Goal: Task Accomplishment & Management: Manage account settings

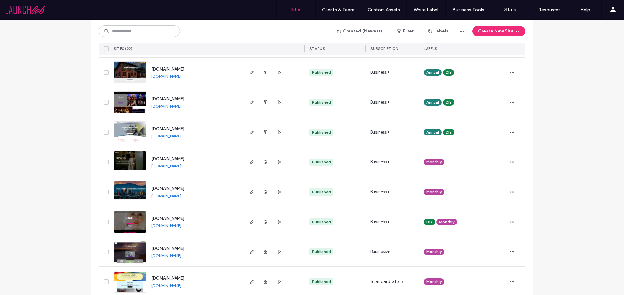
scroll to position [337, 0]
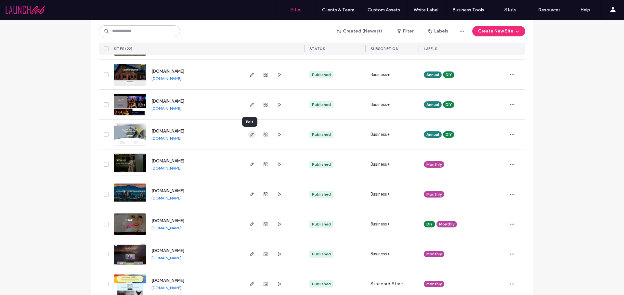
click at [250, 135] on use "button" at bounding box center [252, 135] width 4 height 4
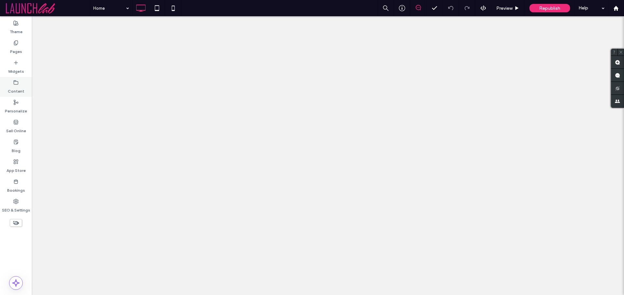
click at [19, 87] on label "Content" at bounding box center [16, 89] width 17 height 9
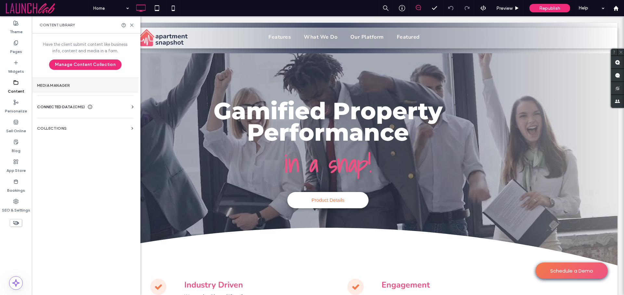
click at [59, 86] on label "Media Manager" at bounding box center [85, 85] width 96 height 5
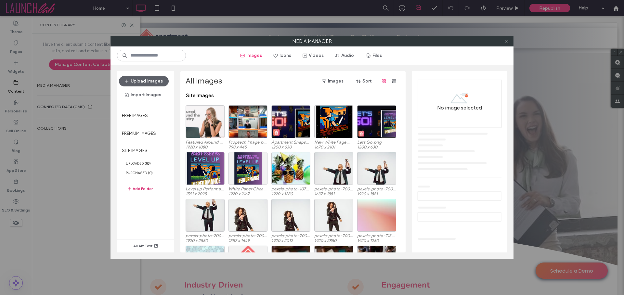
click at [144, 189] on button "Add Folder" at bounding box center [140, 189] width 26 height 8
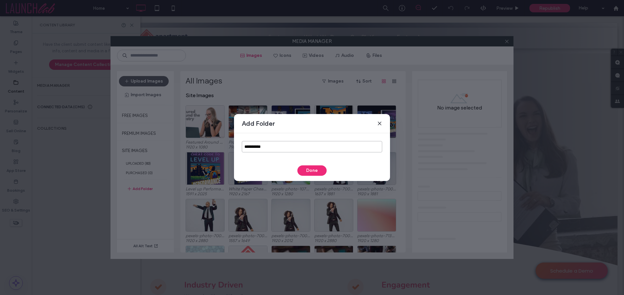
click at [266, 147] on input "**********" at bounding box center [312, 146] width 140 height 11
type input "**********"
click at [311, 167] on button "Done" at bounding box center [311, 170] width 29 height 10
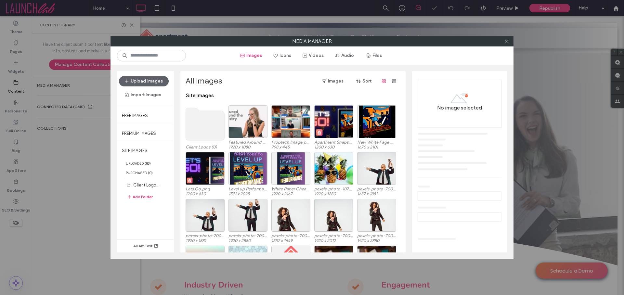
click at [206, 122] on use at bounding box center [205, 124] width 39 height 33
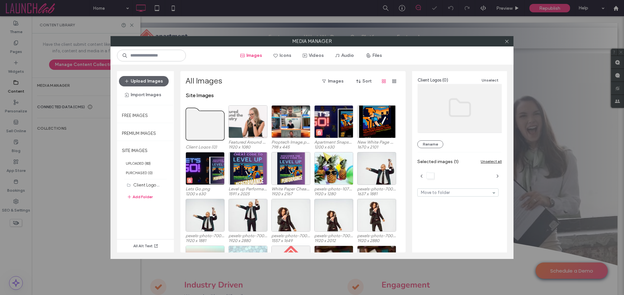
click at [206, 122] on use at bounding box center [205, 124] width 39 height 33
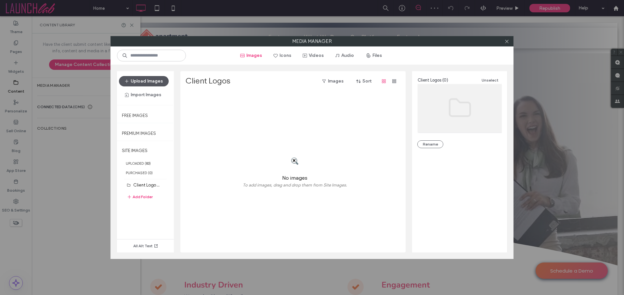
click at [159, 84] on button "Upload Images" at bounding box center [144, 81] width 50 height 10
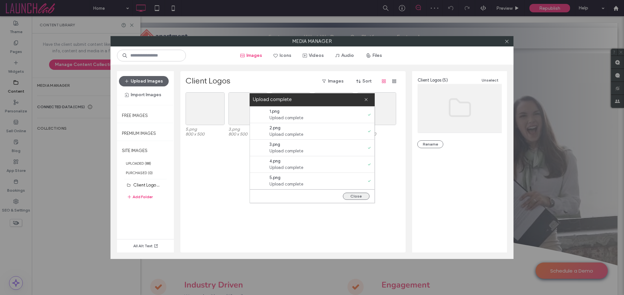
click at [360, 197] on button "Close" at bounding box center [356, 196] width 27 height 7
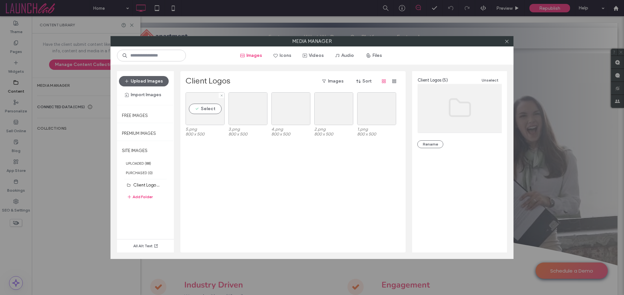
drag, startPoint x: 404, startPoint y: 110, endPoint x: 214, endPoint y: 109, distance: 190.5
click at [214, 109] on div "Client Logos Images Sort Select 5.png 800 x 500 3.png 800 x 500 4.png 800 x 500…" at bounding box center [292, 161] width 225 height 181
click at [140, 79] on button "Upload Images" at bounding box center [144, 81] width 50 height 10
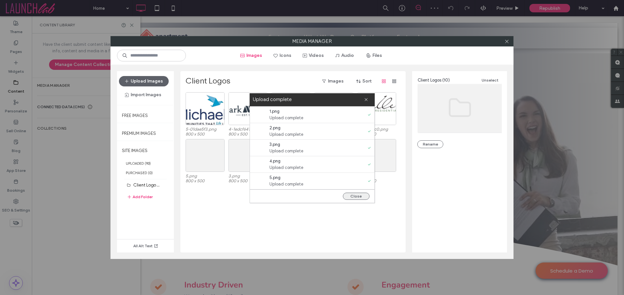
click at [353, 194] on button "Close" at bounding box center [356, 196] width 27 height 7
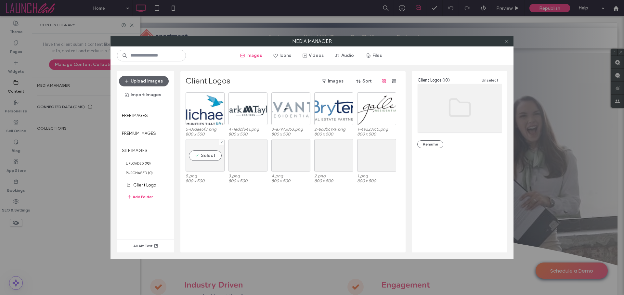
click at [207, 155] on div "Select" at bounding box center [205, 155] width 39 height 33
click at [257, 153] on div "Select" at bounding box center [247, 155] width 39 height 33
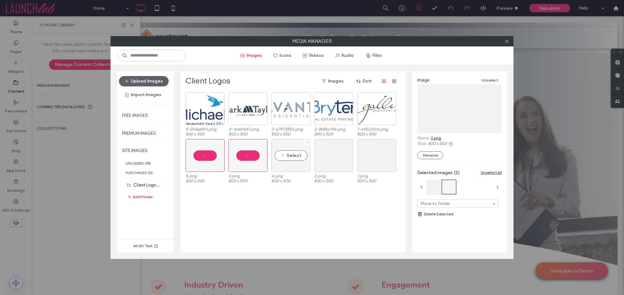
click at [285, 156] on div "Select" at bounding box center [290, 155] width 39 height 33
click at [326, 154] on div "Select" at bounding box center [333, 155] width 39 height 33
click at [371, 155] on div "Select" at bounding box center [376, 155] width 39 height 33
click at [433, 215] on link "Delete Selected" at bounding box center [459, 214] width 85 height 7
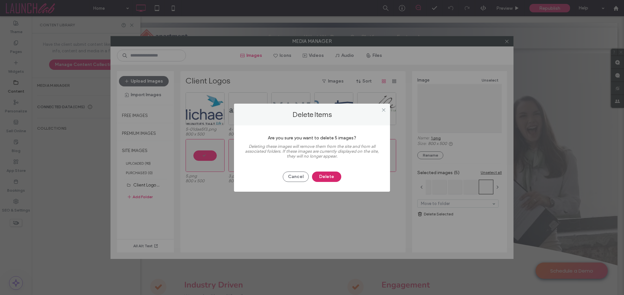
click at [326, 178] on button "Delete" at bounding box center [326, 177] width 29 height 10
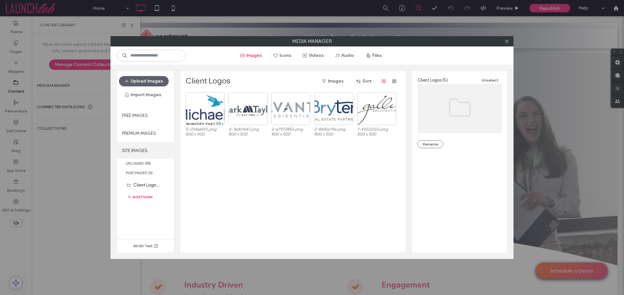
click at [136, 149] on label "SITE IMAGES" at bounding box center [145, 150] width 57 height 16
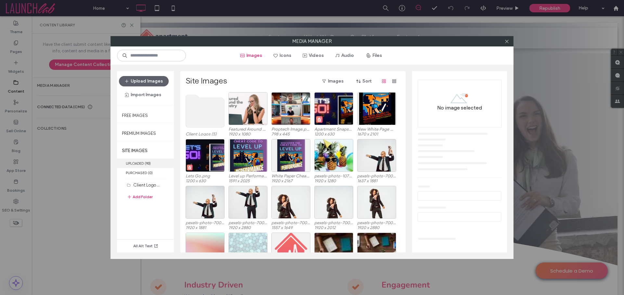
click at [135, 162] on label "UPLOADED ( 93 )" at bounding box center [145, 163] width 57 height 9
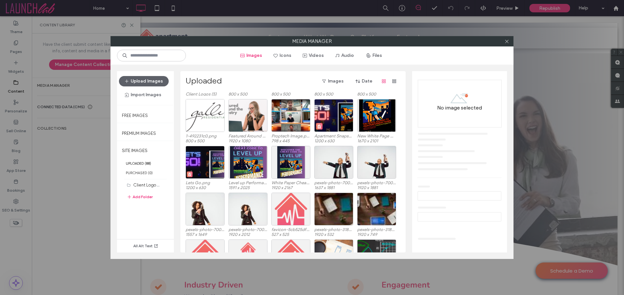
scroll to position [40, 0]
click at [143, 197] on button "Add Folder" at bounding box center [140, 197] width 26 height 8
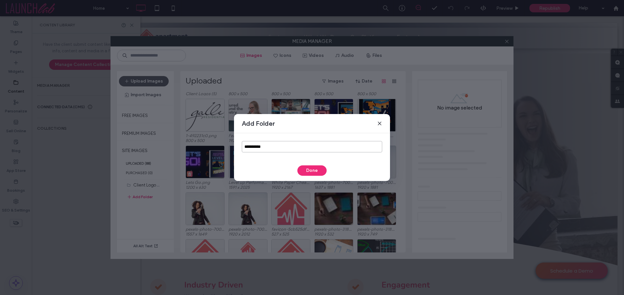
click at [270, 148] on input "**********" at bounding box center [312, 146] width 140 height 11
type input "**********"
click at [313, 169] on button "Done" at bounding box center [311, 170] width 29 height 10
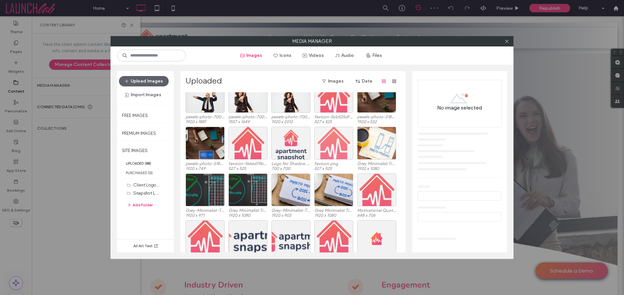
scroll to position [117, 0]
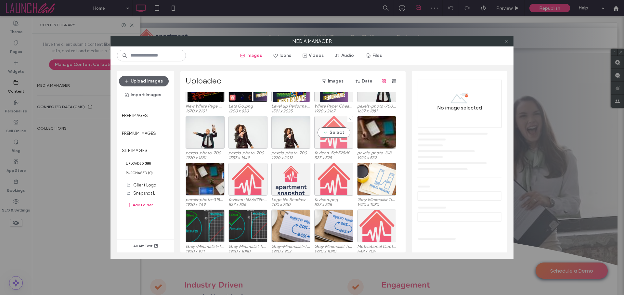
click at [332, 129] on div "Select" at bounding box center [333, 132] width 39 height 33
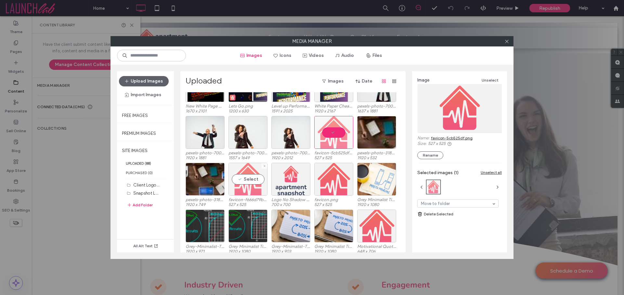
click at [252, 178] on div "Select" at bounding box center [247, 179] width 39 height 33
click at [294, 178] on div "Select" at bounding box center [290, 179] width 39 height 33
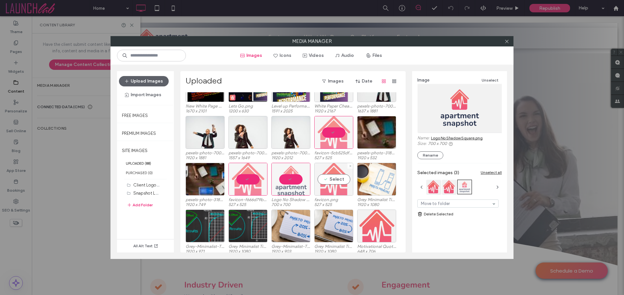
click at [327, 180] on div "Select" at bounding box center [333, 179] width 39 height 33
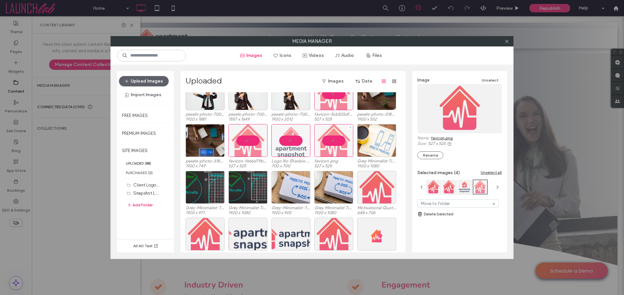
scroll to position [164, 0]
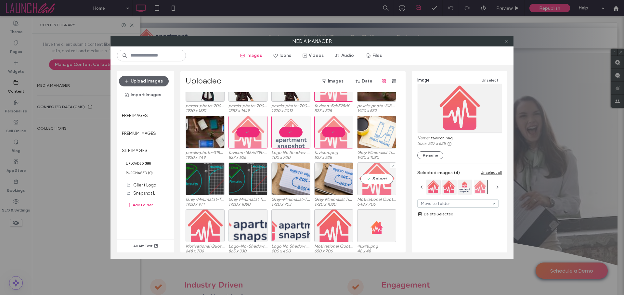
click at [376, 181] on div "Select" at bounding box center [376, 179] width 39 height 33
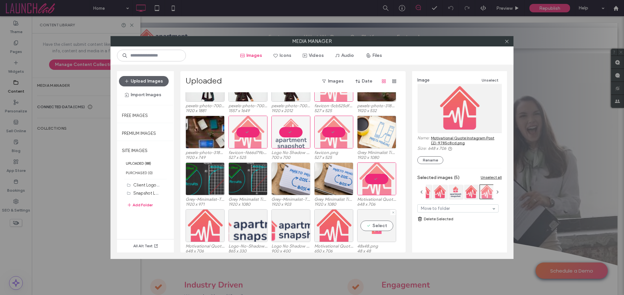
click at [376, 225] on div "Select" at bounding box center [376, 225] width 39 height 33
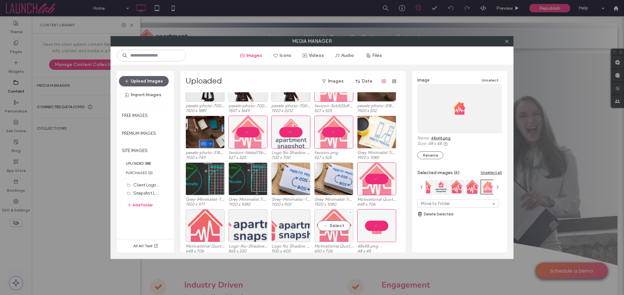
click at [332, 225] on div "Select" at bounding box center [333, 225] width 39 height 33
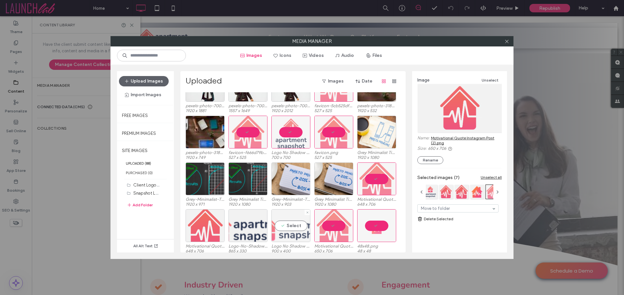
click at [285, 227] on div "Select" at bounding box center [290, 225] width 39 height 33
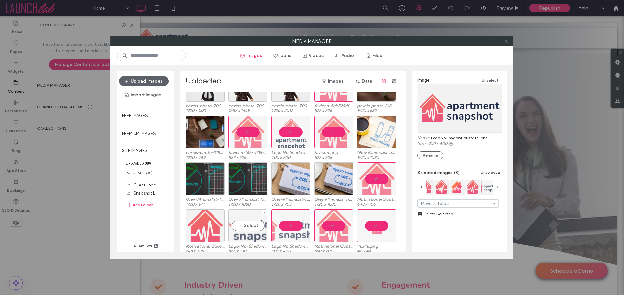
click at [242, 226] on div "Select" at bounding box center [247, 225] width 39 height 33
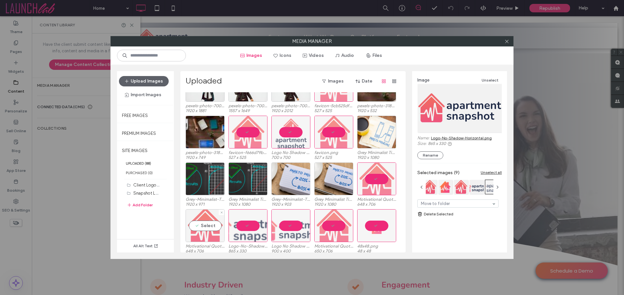
click at [209, 224] on div "Select" at bounding box center [205, 225] width 39 height 33
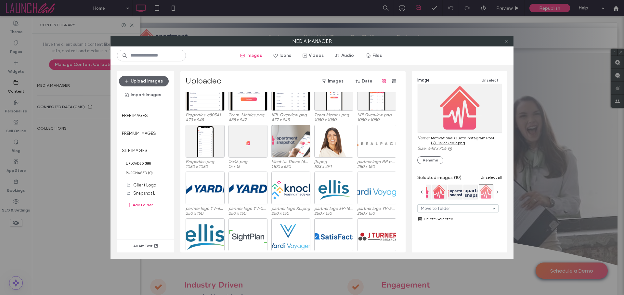
scroll to position [410, 0]
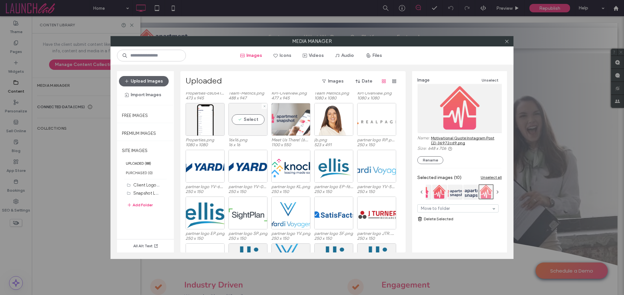
click at [249, 119] on div "Select" at bounding box center [247, 119] width 39 height 33
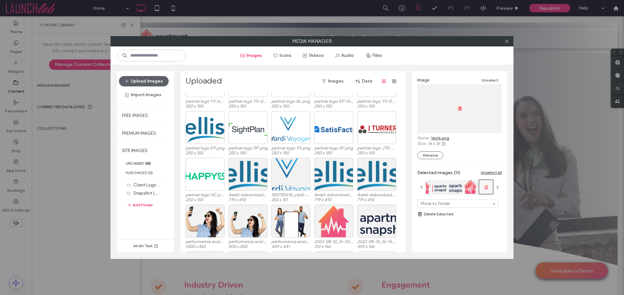
scroll to position [496, 0]
click at [330, 222] on div "Select" at bounding box center [333, 220] width 39 height 33
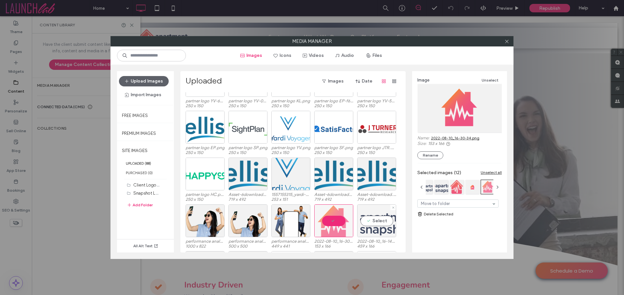
click at [382, 223] on div "Select" at bounding box center [376, 220] width 39 height 33
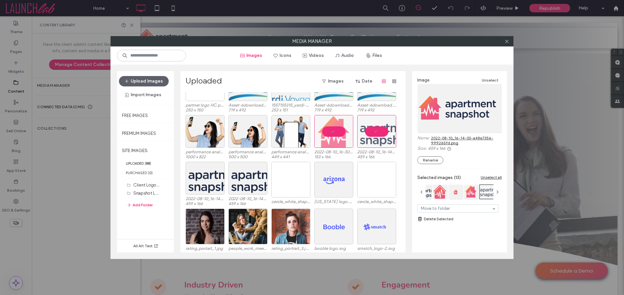
scroll to position [607, 0]
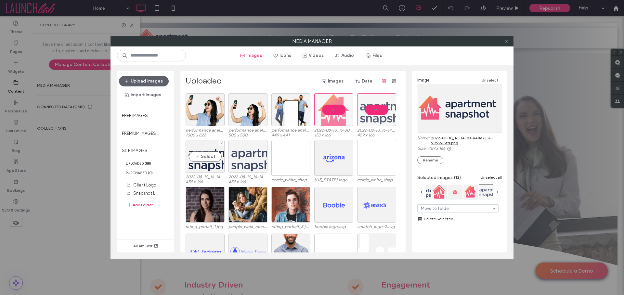
drag, startPoint x: 202, startPoint y: 159, endPoint x: 239, endPoint y: 155, distance: 37.3
click at [202, 159] on div "Select" at bounding box center [205, 156] width 39 height 33
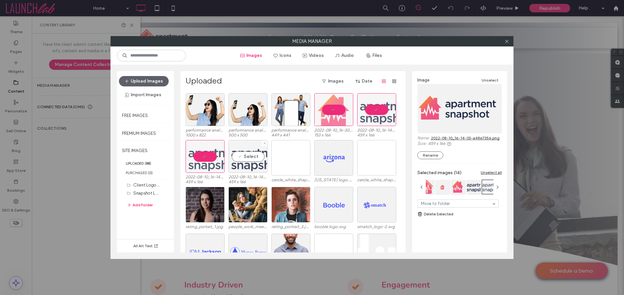
click at [240, 155] on div "Select" at bounding box center [247, 156] width 39 height 33
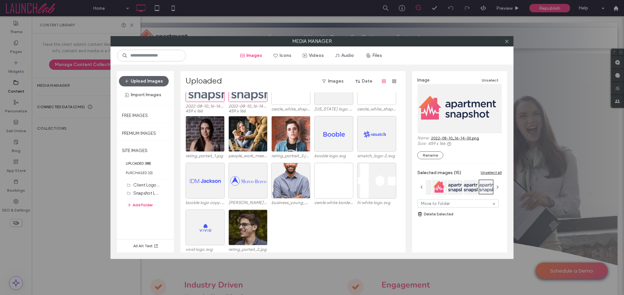
scroll to position [682, 0]
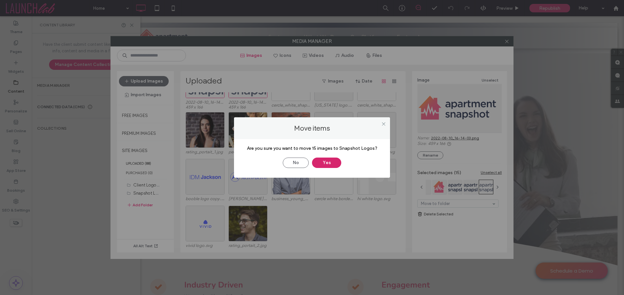
click at [328, 161] on button "Yes" at bounding box center [326, 163] width 29 height 10
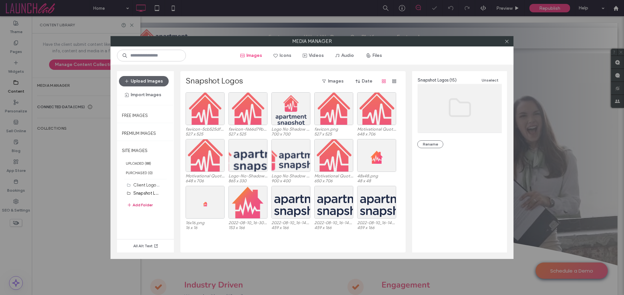
click at [139, 204] on button "Add Folder" at bounding box center [140, 205] width 26 height 8
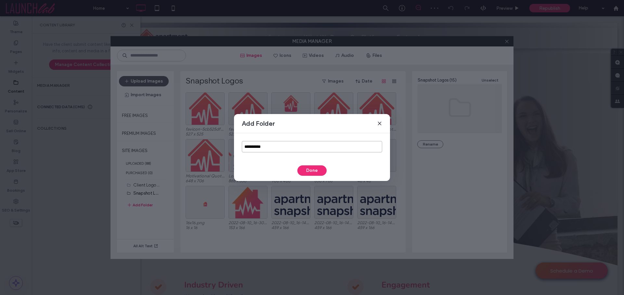
click at [280, 151] on input "**********" at bounding box center [312, 146] width 140 height 11
type input "**********"
click at [313, 169] on button "Done" at bounding box center [311, 170] width 29 height 10
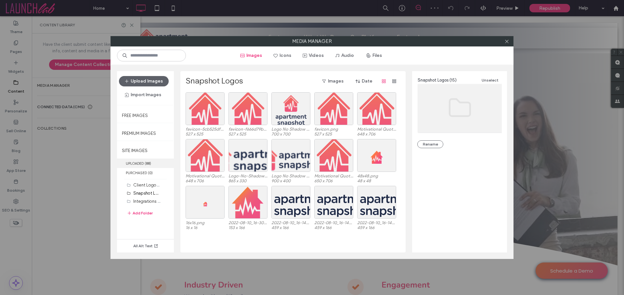
click at [141, 162] on label "UPLOADED ( 88 )" at bounding box center [145, 163] width 57 height 9
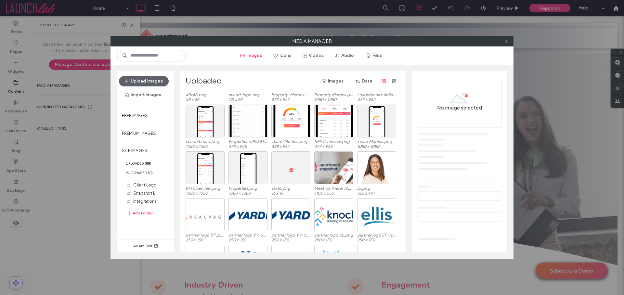
scroll to position [370, 0]
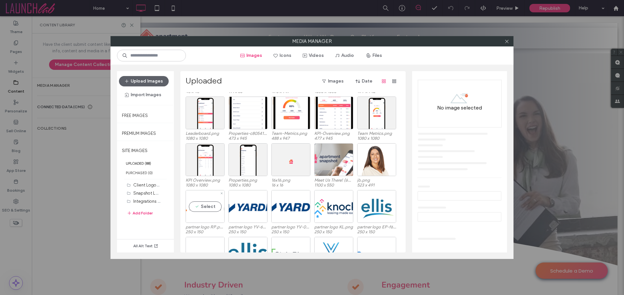
click at [209, 207] on div "Select" at bounding box center [205, 206] width 39 height 33
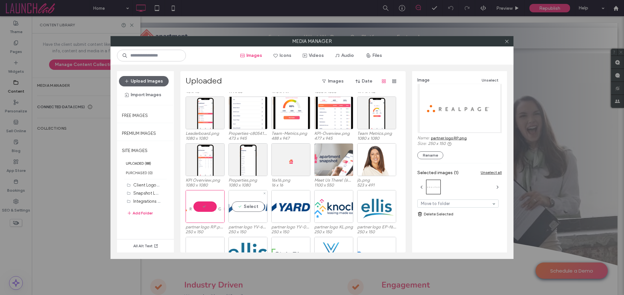
click at [261, 206] on div "Select" at bounding box center [247, 206] width 39 height 33
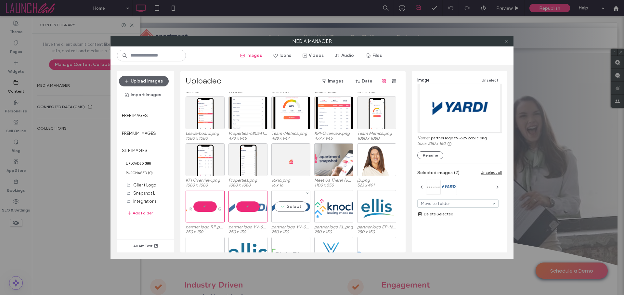
click at [293, 206] on div "Select" at bounding box center [290, 206] width 39 height 33
click at [332, 207] on div "Select" at bounding box center [333, 206] width 39 height 33
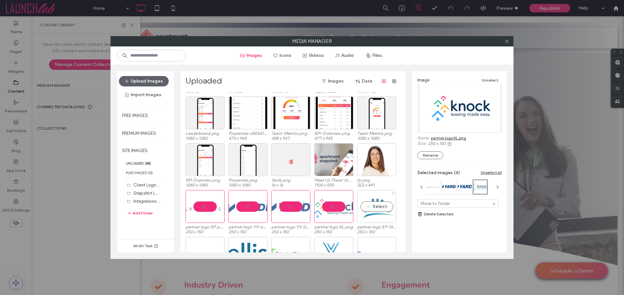
click at [378, 208] on div "Select" at bounding box center [376, 206] width 39 height 33
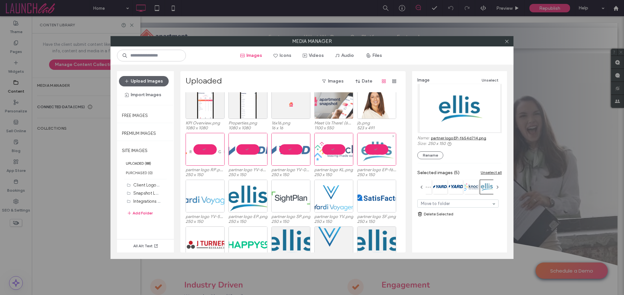
scroll to position [428, 0]
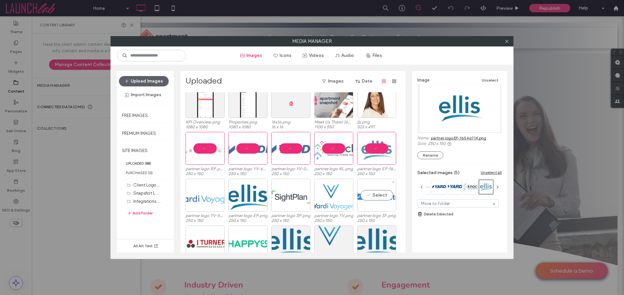
click at [380, 199] on div "Select" at bounding box center [376, 195] width 39 height 33
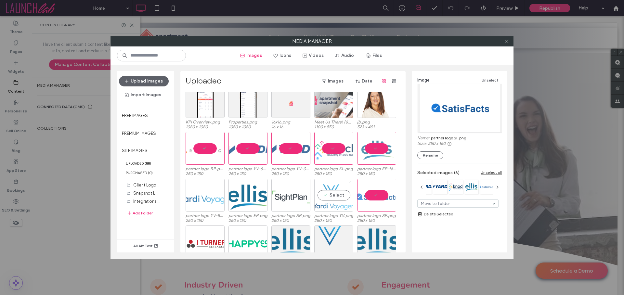
click at [341, 198] on div "Select" at bounding box center [333, 195] width 39 height 33
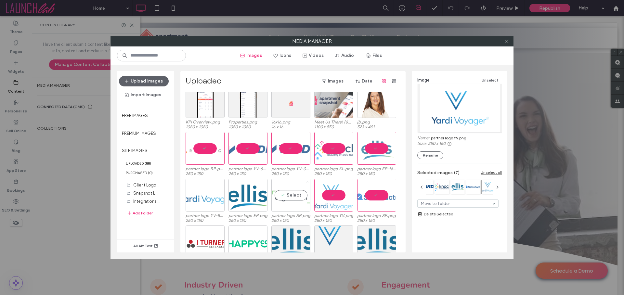
click at [293, 197] on div "Select" at bounding box center [290, 195] width 39 height 33
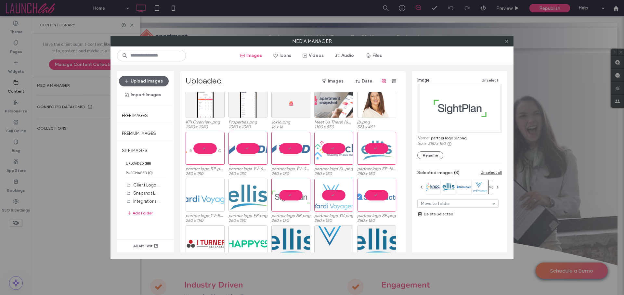
click at [249, 196] on div at bounding box center [247, 195] width 39 height 33
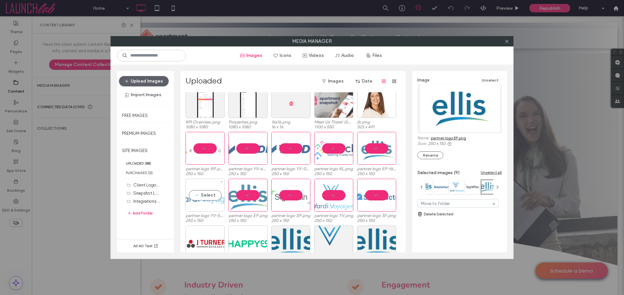
click at [196, 200] on div "Select" at bounding box center [205, 195] width 39 height 33
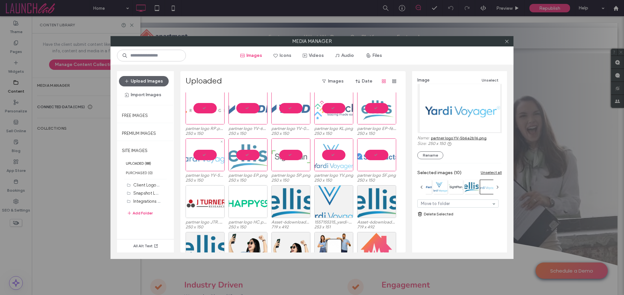
scroll to position [475, 0]
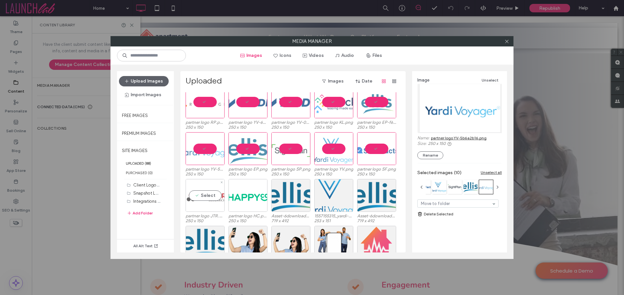
click at [200, 197] on div "Select" at bounding box center [205, 195] width 39 height 33
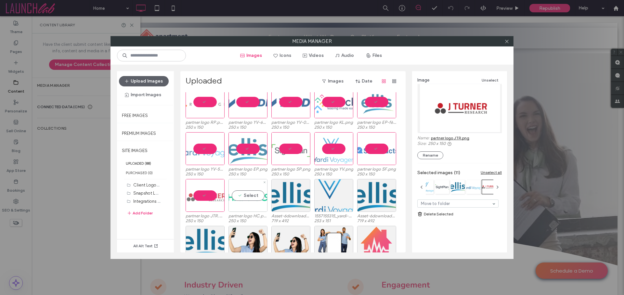
click at [239, 196] on div "Select" at bounding box center [247, 195] width 39 height 33
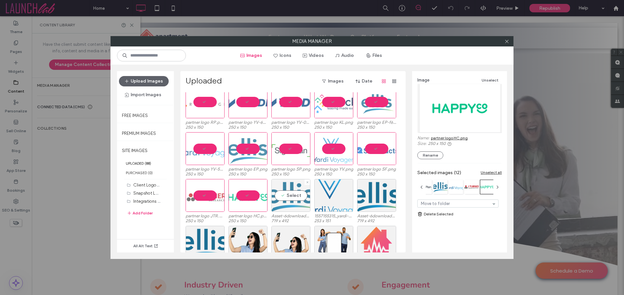
click at [279, 197] on div "Select" at bounding box center [290, 195] width 39 height 33
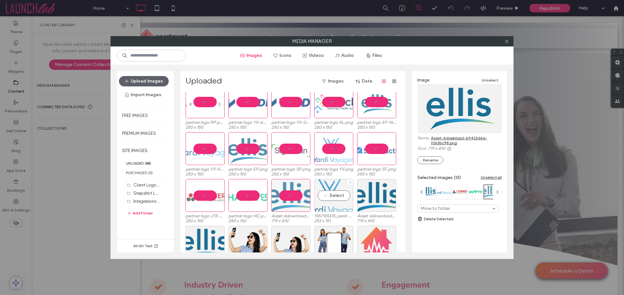
click at [341, 195] on div "Select" at bounding box center [333, 195] width 39 height 33
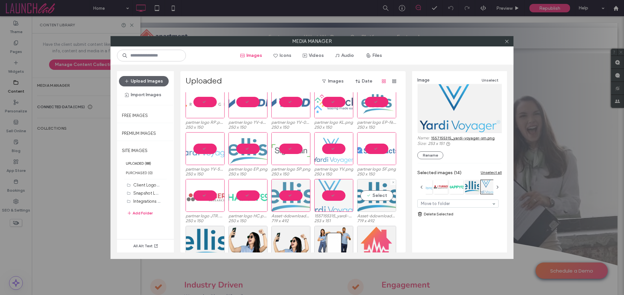
click at [373, 198] on div "Select" at bounding box center [376, 195] width 39 height 33
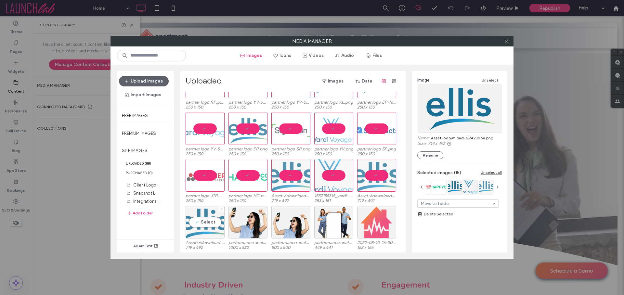
click at [197, 221] on div "Select" at bounding box center [205, 222] width 39 height 33
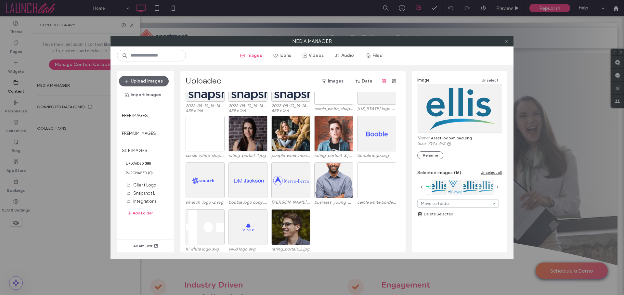
scroll to position [682, 0]
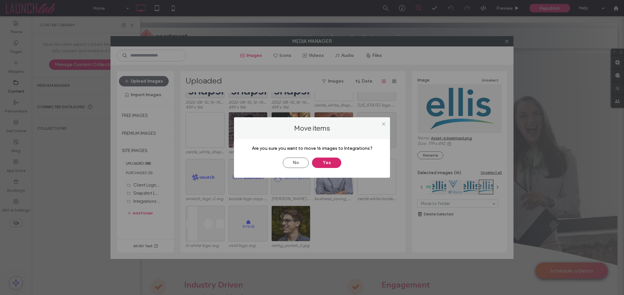
click at [324, 161] on button "Yes" at bounding box center [326, 163] width 29 height 10
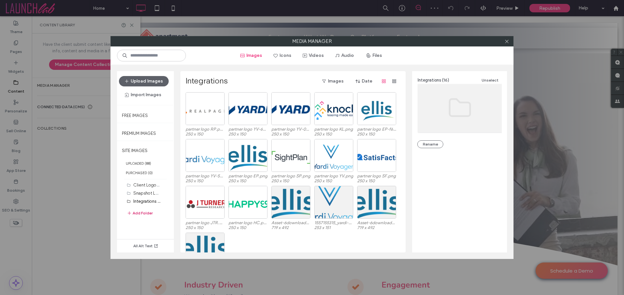
click at [145, 213] on button "Add Folder" at bounding box center [140, 213] width 26 height 8
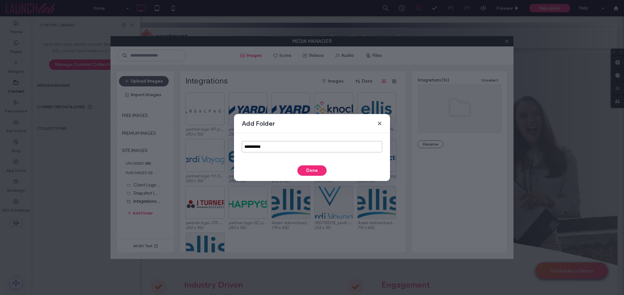
click at [281, 148] on input "**********" at bounding box center [312, 146] width 140 height 11
click at [382, 123] on div "Add Folder" at bounding box center [312, 123] width 156 height 19
click at [381, 124] on icon at bounding box center [379, 123] width 5 height 5
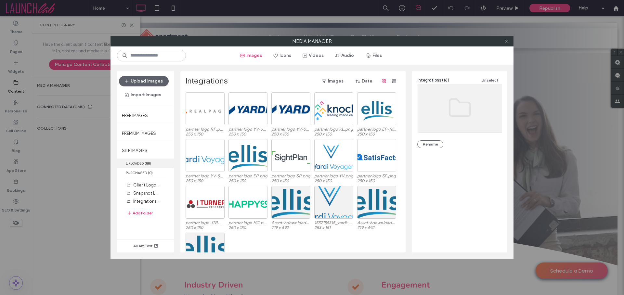
click at [141, 163] on label "UPLOADED ( 88 )" at bounding box center [145, 163] width 57 height 9
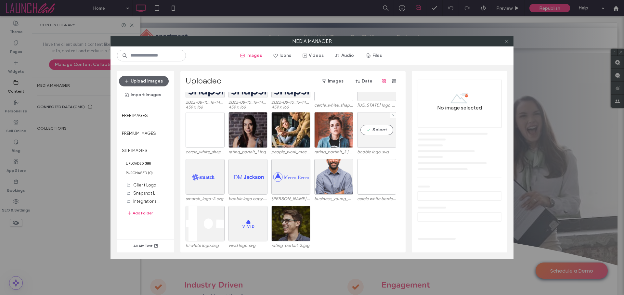
click at [377, 131] on div "Select" at bounding box center [376, 130] width 39 height 36
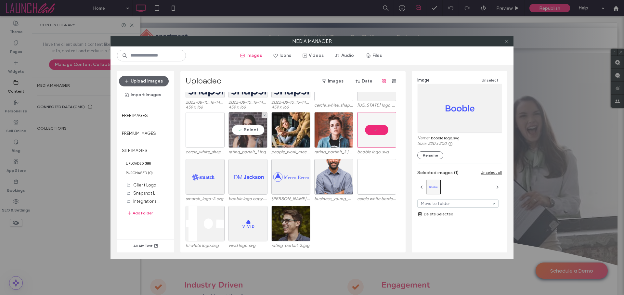
click at [253, 131] on div "Select" at bounding box center [247, 130] width 39 height 36
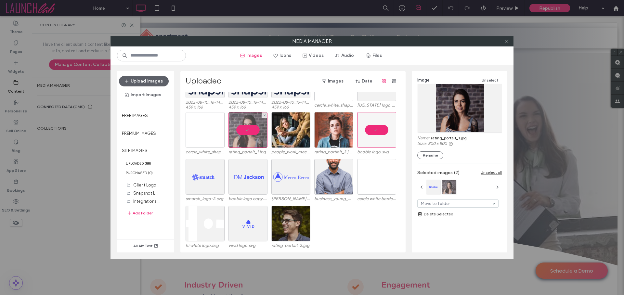
click at [243, 130] on div at bounding box center [247, 130] width 39 height 36
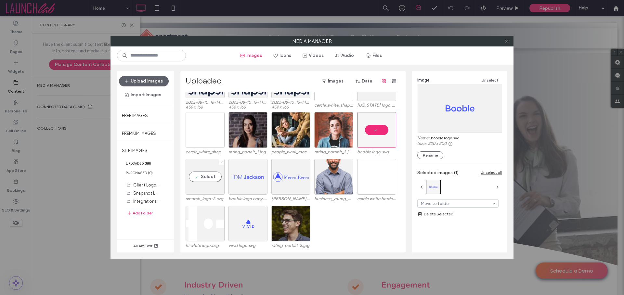
drag, startPoint x: 209, startPoint y: 179, endPoint x: 251, endPoint y: 174, distance: 42.2
click at [209, 179] on div "Select" at bounding box center [205, 177] width 39 height 36
click at [251, 174] on div "Select" at bounding box center [247, 177] width 39 height 36
click at [285, 176] on div "Select" at bounding box center [290, 177] width 39 height 36
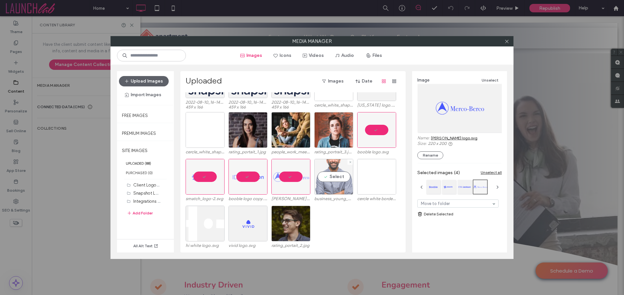
click at [328, 176] on div "Select" at bounding box center [333, 177] width 39 height 36
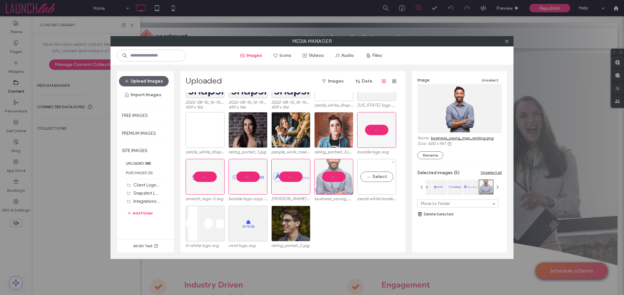
click at [377, 174] on div "Select" at bounding box center [376, 177] width 39 height 36
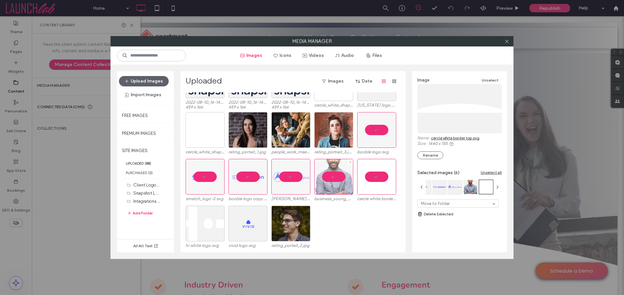
click at [339, 176] on div at bounding box center [333, 177] width 39 height 36
click at [207, 223] on div "Select" at bounding box center [205, 224] width 39 height 36
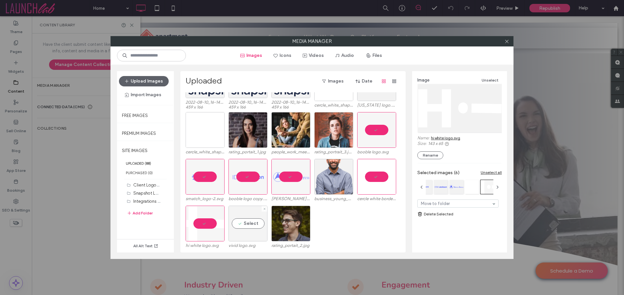
click at [243, 223] on div "Select" at bounding box center [247, 224] width 39 height 36
click at [430, 211] on link "Delete Selected" at bounding box center [459, 214] width 85 height 7
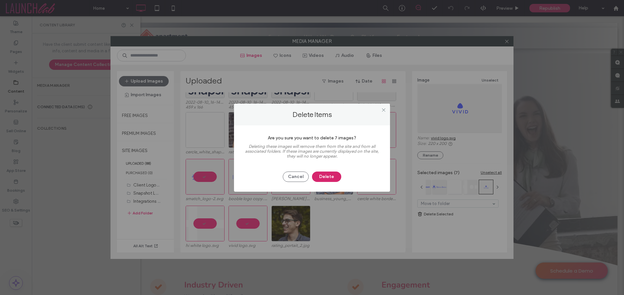
click at [331, 177] on button "Delete" at bounding box center [326, 177] width 29 height 10
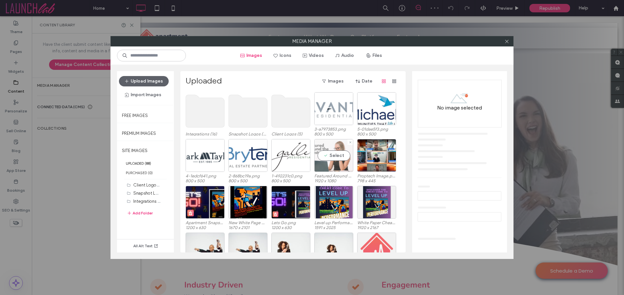
click at [330, 154] on div "Select" at bounding box center [333, 155] width 39 height 33
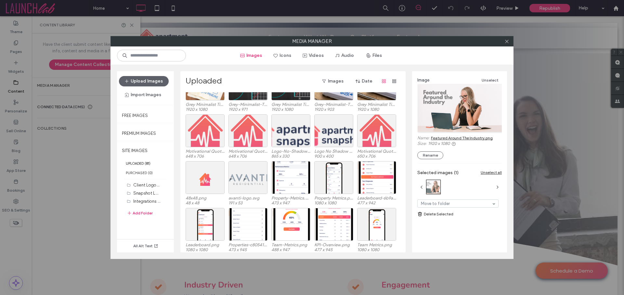
scroll to position [261, 0]
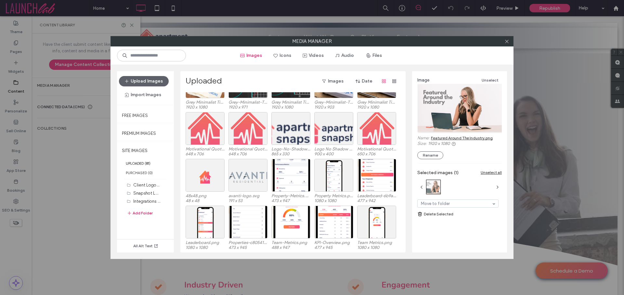
click at [138, 215] on button "Add Folder" at bounding box center [140, 213] width 26 height 8
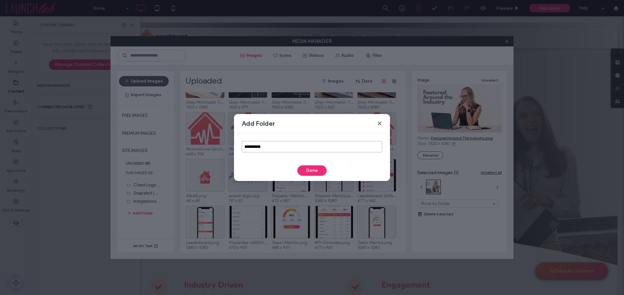
click at [281, 148] on input "**********" at bounding box center [312, 146] width 140 height 11
type input "**********"
click at [315, 172] on button "Done" at bounding box center [311, 170] width 29 height 10
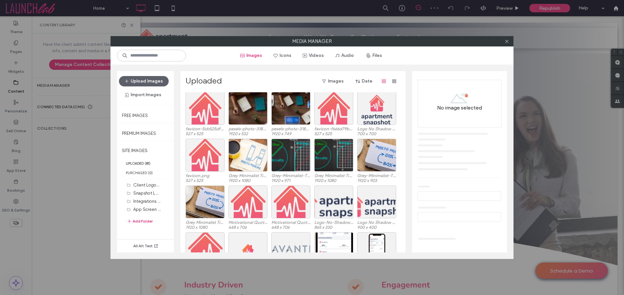
scroll to position [246, 0]
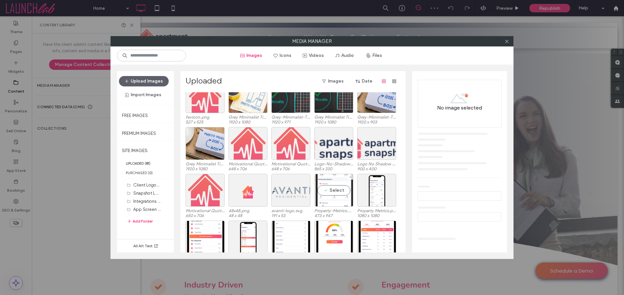
click at [333, 189] on div "Select" at bounding box center [333, 190] width 39 height 33
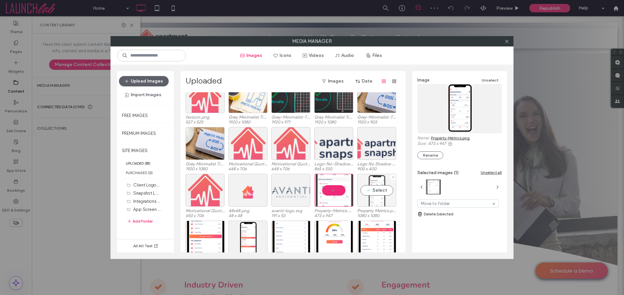
click at [374, 189] on div "Select" at bounding box center [376, 190] width 39 height 33
click at [208, 235] on div "Select" at bounding box center [205, 237] width 39 height 33
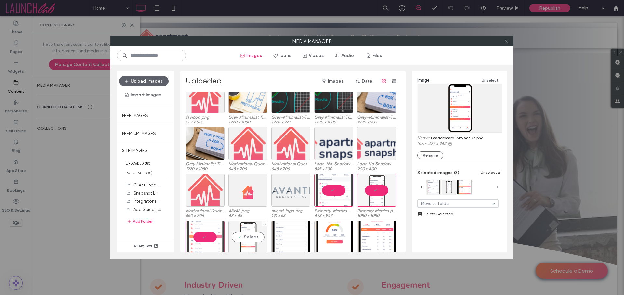
click at [243, 238] on div "Select" at bounding box center [247, 237] width 39 height 33
click at [285, 241] on div "Select" at bounding box center [290, 237] width 39 height 33
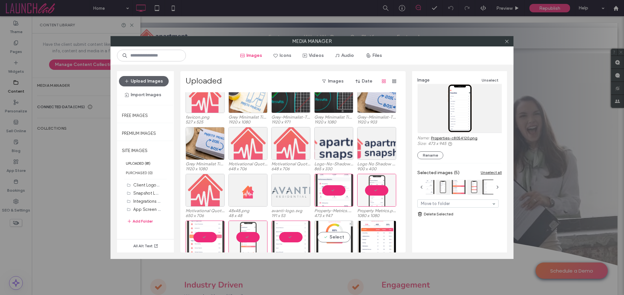
click at [334, 239] on div "Select" at bounding box center [333, 237] width 39 height 33
click at [380, 239] on div at bounding box center [376, 237] width 39 height 33
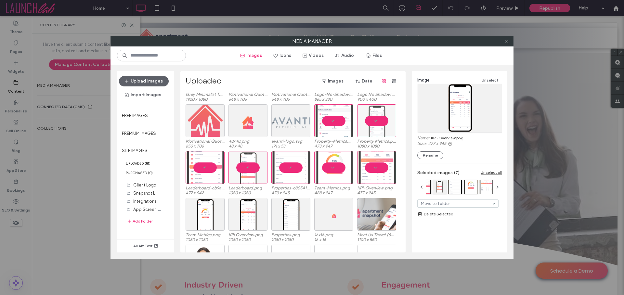
scroll to position [353, 0]
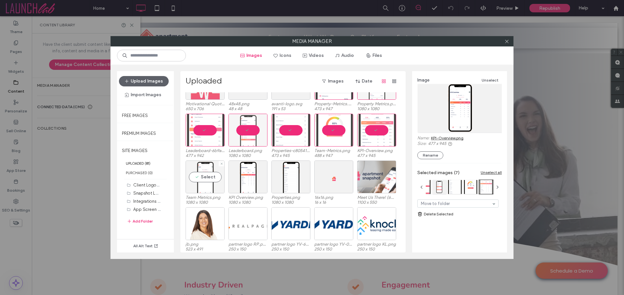
click at [206, 177] on div "Select" at bounding box center [205, 177] width 39 height 33
click at [253, 175] on div "Select" at bounding box center [247, 177] width 39 height 33
click at [289, 177] on div "Select" at bounding box center [290, 177] width 39 height 33
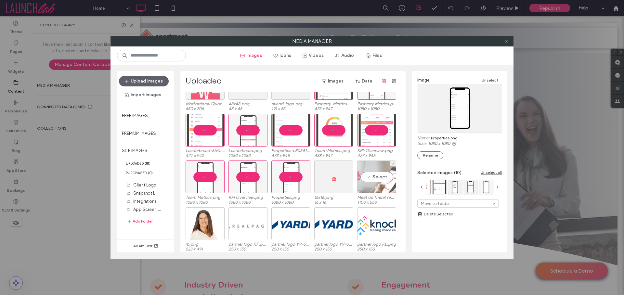
click at [377, 179] on div "Select" at bounding box center [376, 177] width 39 height 33
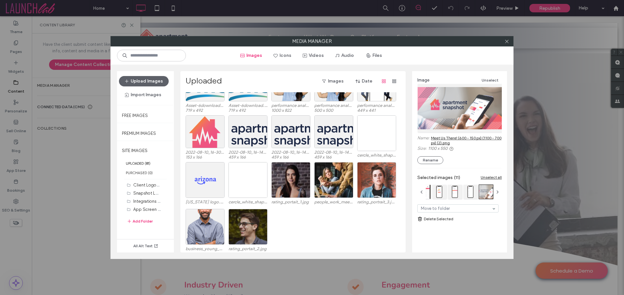
scroll to position [635, 0]
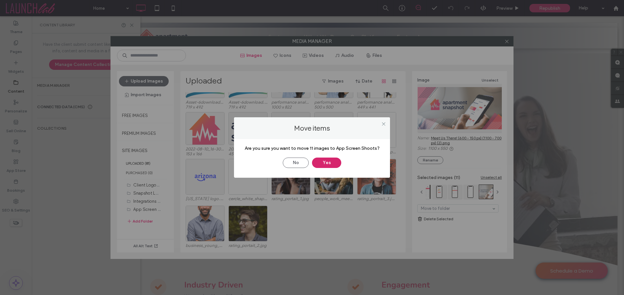
click at [332, 163] on button "Yes" at bounding box center [326, 163] width 29 height 10
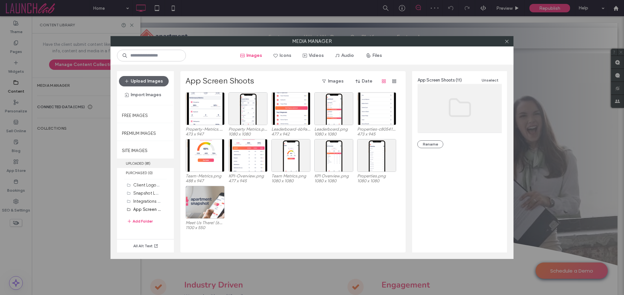
click at [138, 164] on label "UPLOADED ( 81 )" at bounding box center [145, 163] width 57 height 9
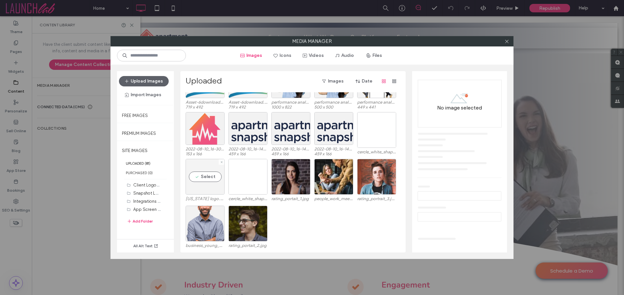
click at [201, 177] on div "Select" at bounding box center [205, 177] width 39 height 36
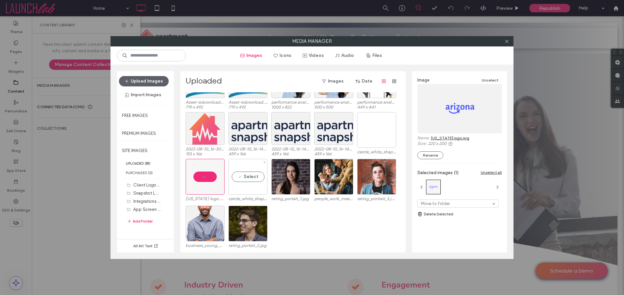
click at [252, 178] on div "Select" at bounding box center [247, 177] width 39 height 36
click at [249, 178] on div at bounding box center [247, 177] width 39 height 36
click at [434, 215] on link "Delete Selected" at bounding box center [459, 214] width 85 height 7
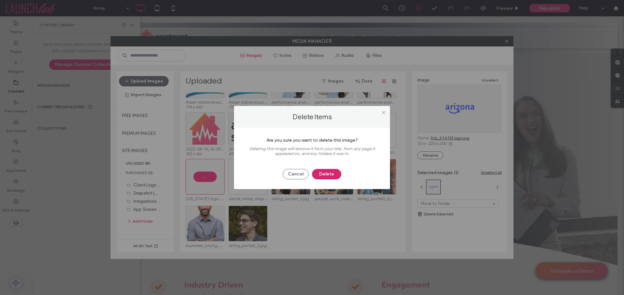
click at [326, 176] on button "Delete" at bounding box center [326, 174] width 29 height 10
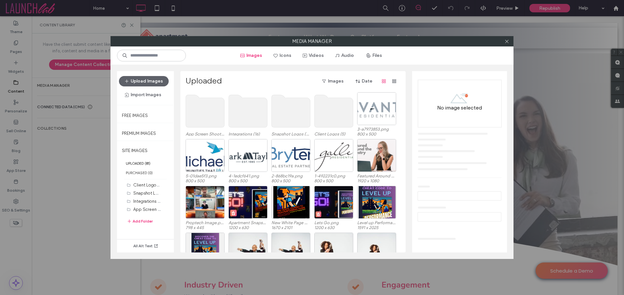
click at [200, 111] on use at bounding box center [205, 111] width 39 height 33
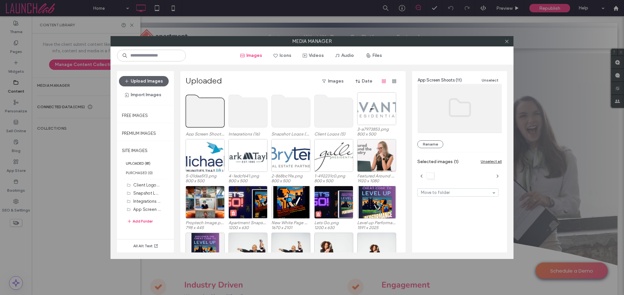
click at [200, 111] on use at bounding box center [205, 111] width 39 height 33
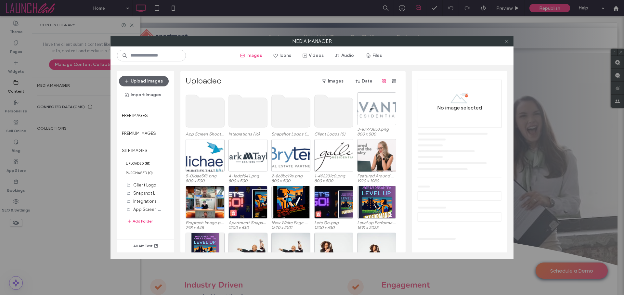
click at [200, 111] on use at bounding box center [205, 111] width 39 height 33
